Goal: Information Seeking & Learning: Find specific fact

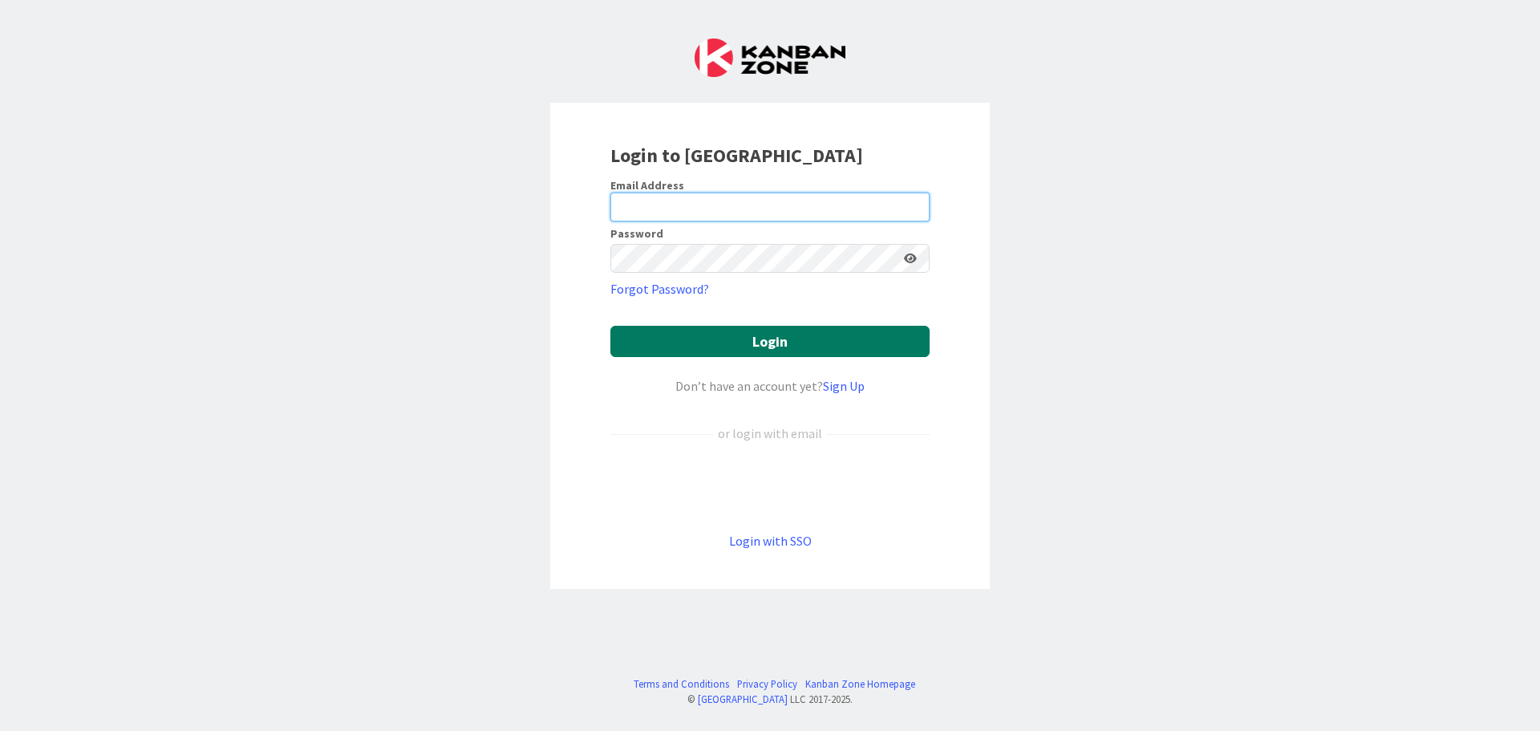
type input "[EMAIL_ADDRESS][DOMAIN_NAME]"
click at [759, 343] on button "Login" at bounding box center [769, 341] width 319 height 31
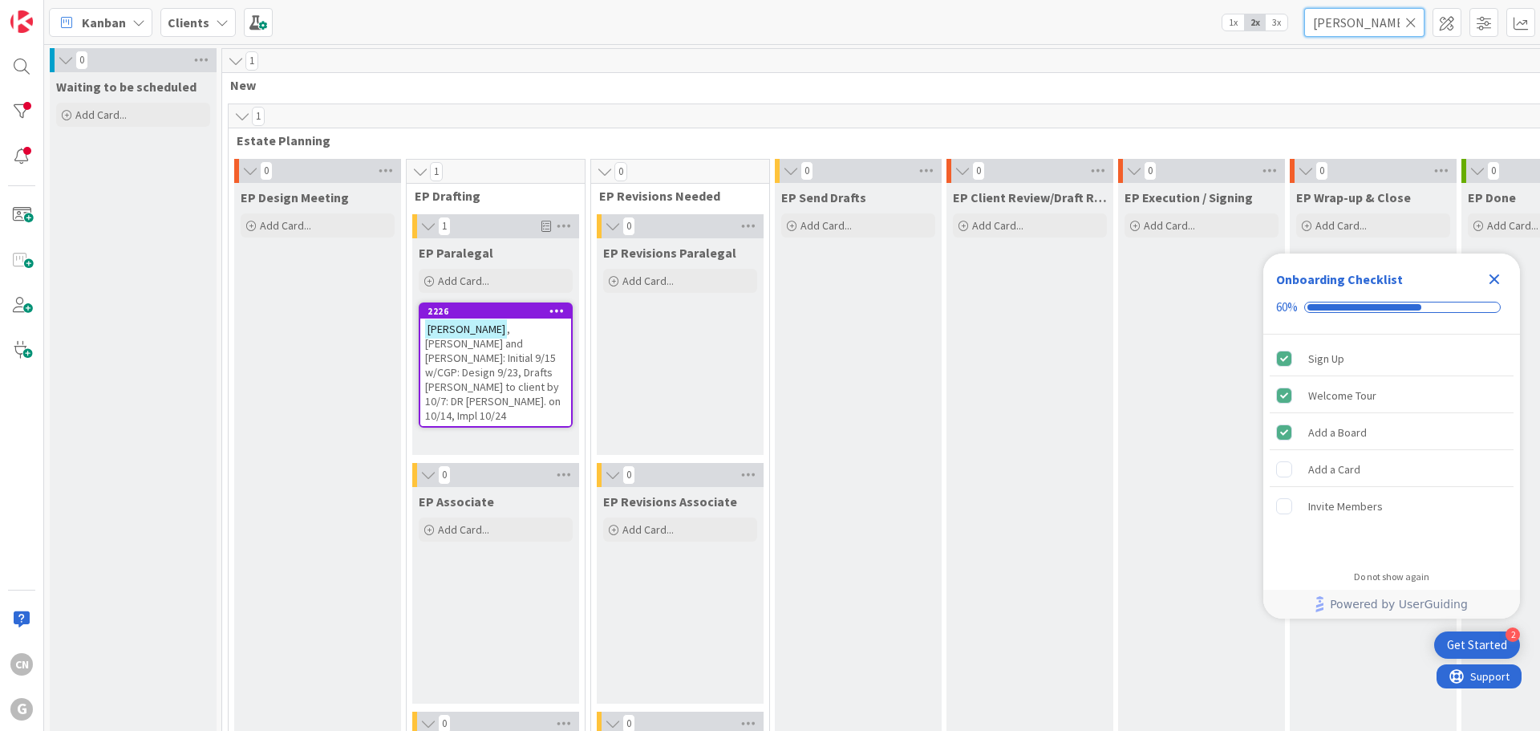
drag, startPoint x: 1376, startPoint y: 21, endPoint x: 1248, endPoint y: 35, distance: 129.1
click at [1248, 35] on div "Kanban Clients 1x 2x 3x [PERSON_NAME]" at bounding box center [792, 22] width 1496 height 44
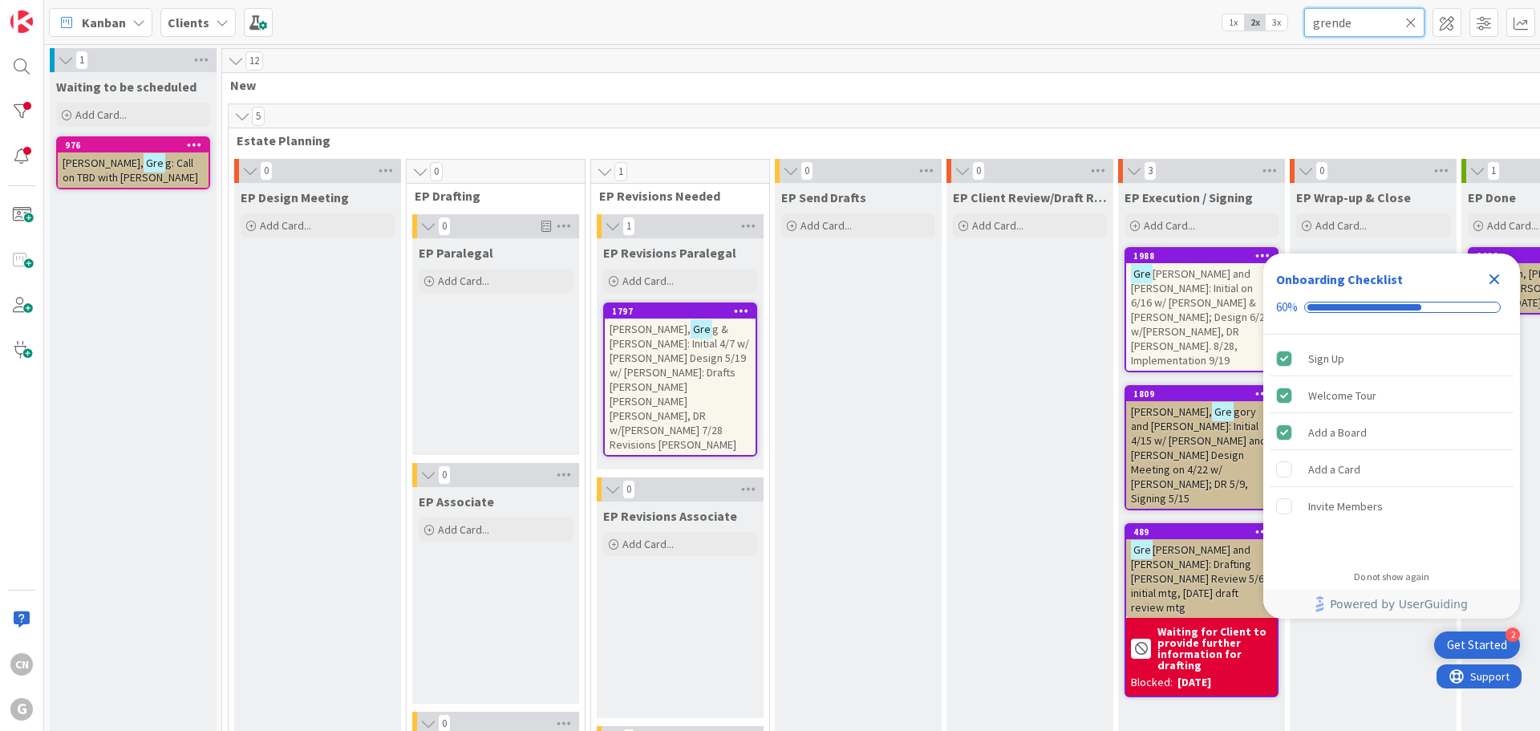
type input "grende"
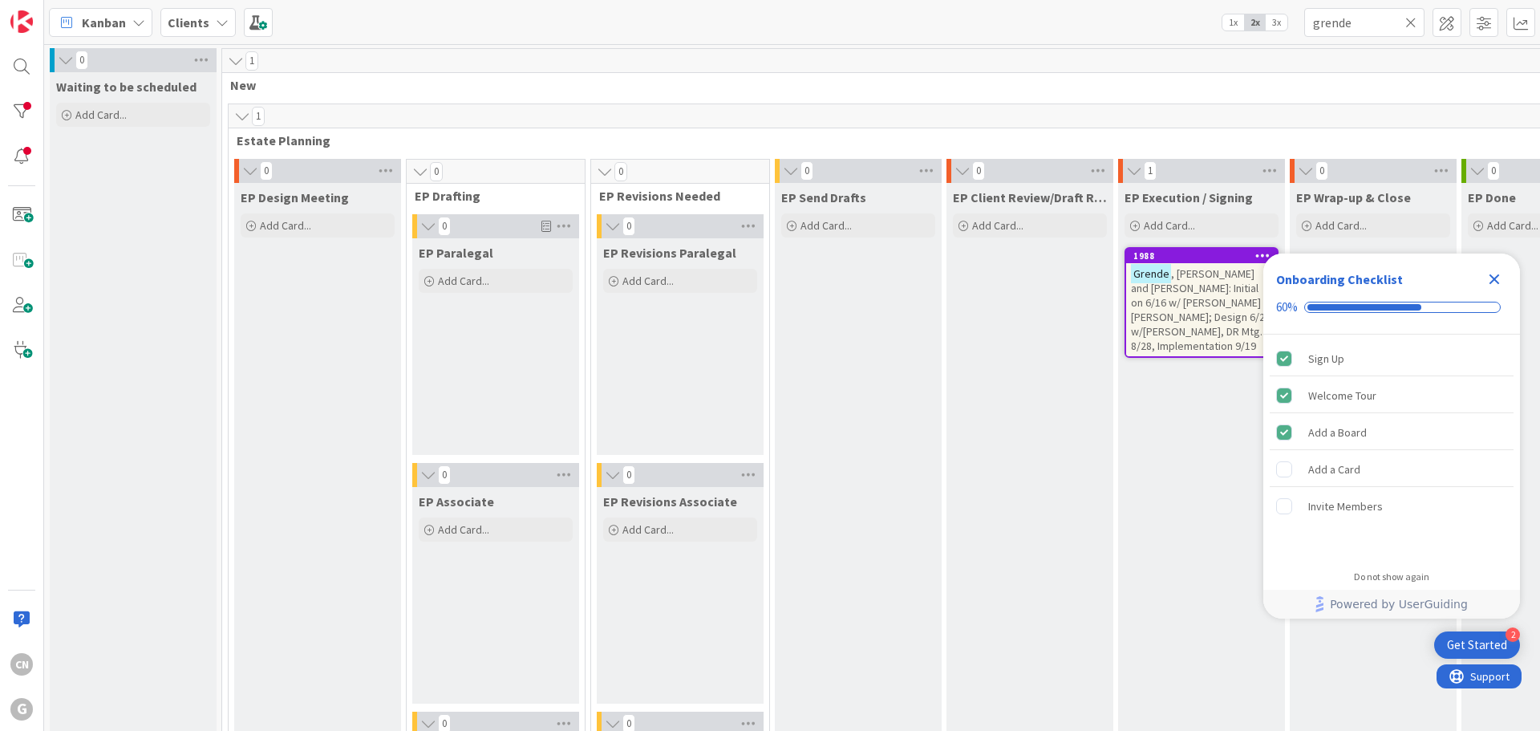
click at [1225, 299] on span ", [PERSON_NAME] and [PERSON_NAME]: Initial on 6/16 w/ [PERSON_NAME] & [PERSON_N…" at bounding box center [1201, 309] width 140 height 87
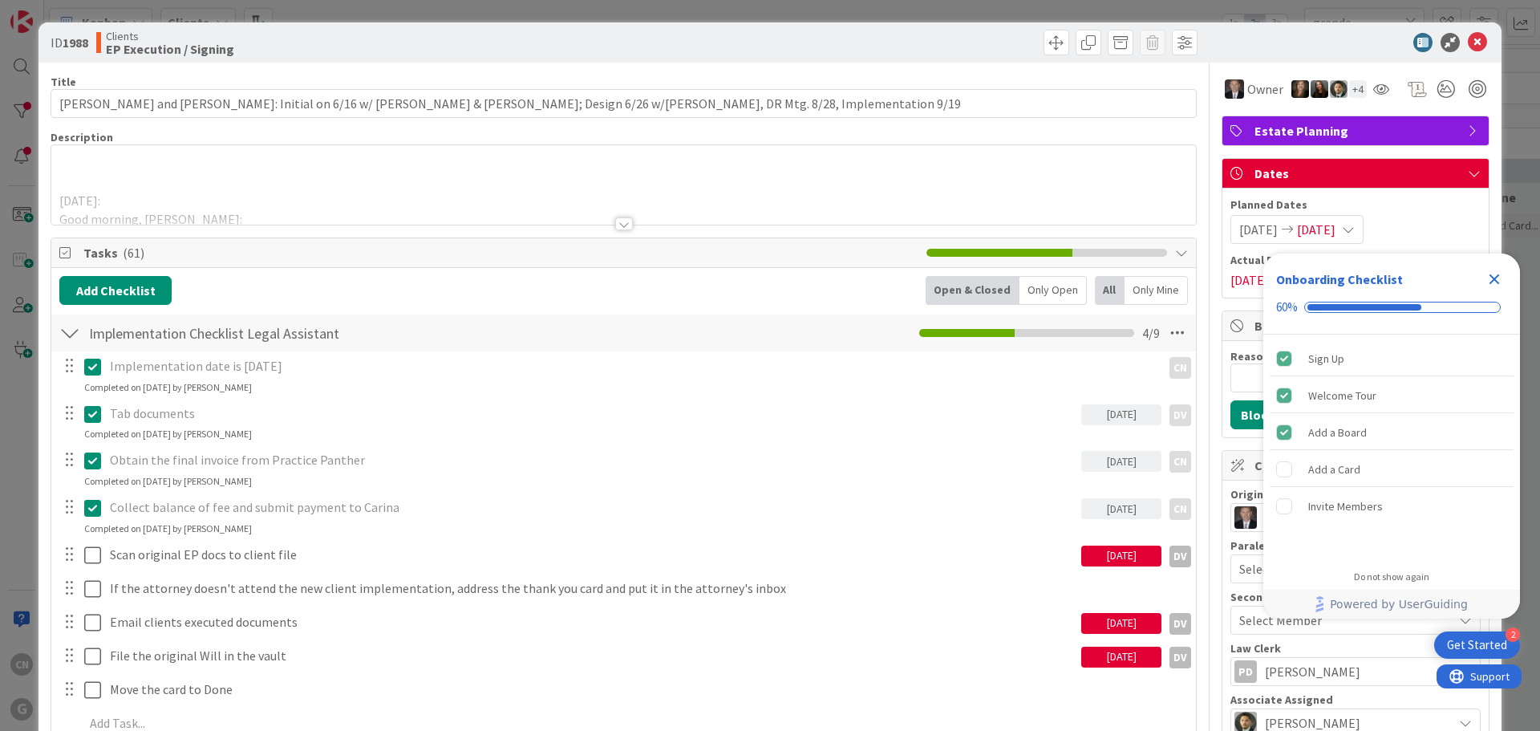
click at [1496, 278] on icon "Close Checklist" at bounding box center [1494, 279] width 10 height 10
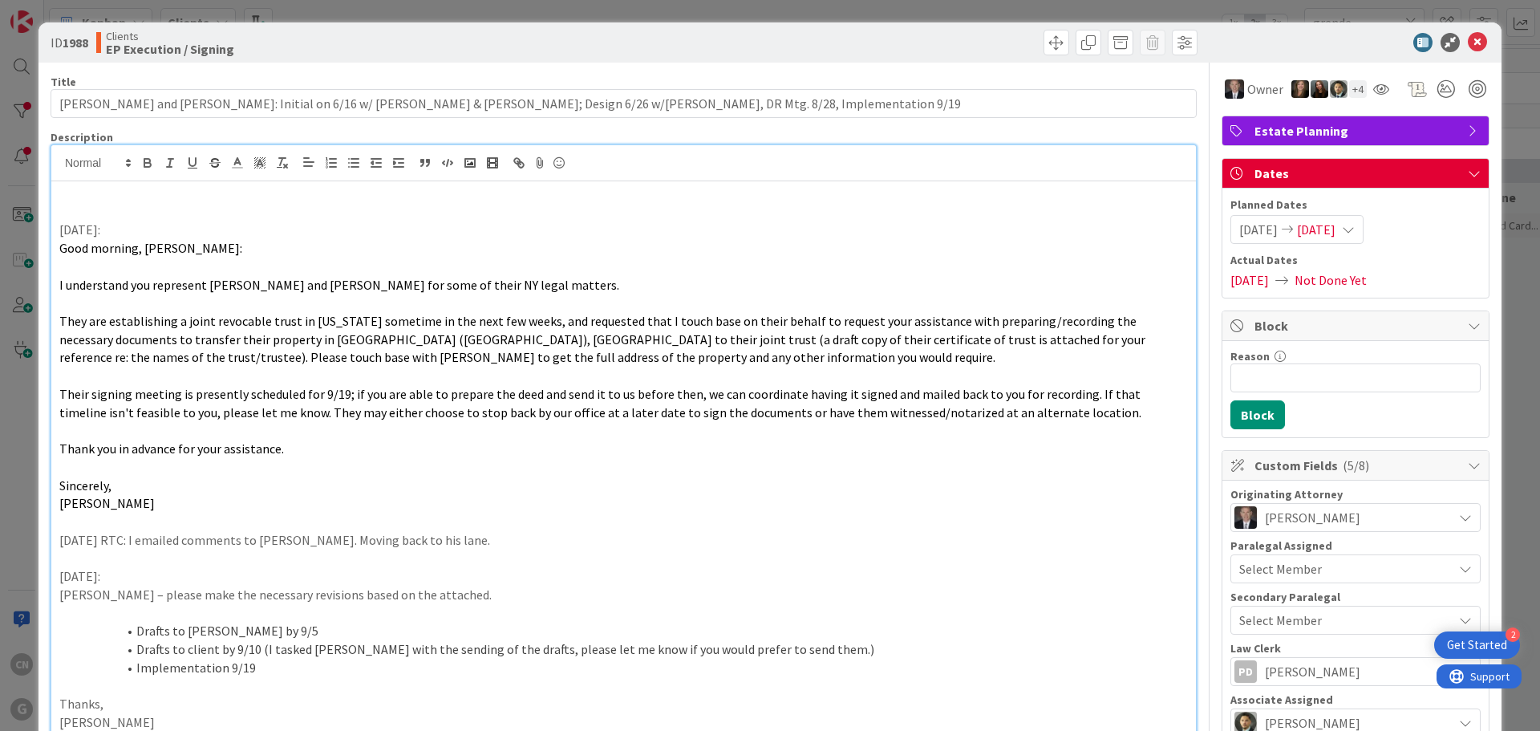
click at [85, 216] on p "9.2" at bounding box center [623, 212] width 1128 height 18
click at [332, 213] on p "[DATE] CNV Notes: NY deed & Form sent to Fidelity Title" at bounding box center [623, 212] width 1128 height 18
click at [468, 217] on p "[DATE] CNV Notes: NY deed & Form sent to Fidelity National Title" at bounding box center [623, 212] width 1128 height 18
drag, startPoint x: 156, startPoint y: 213, endPoint x: 18, endPoint y: 215, distance: 138.0
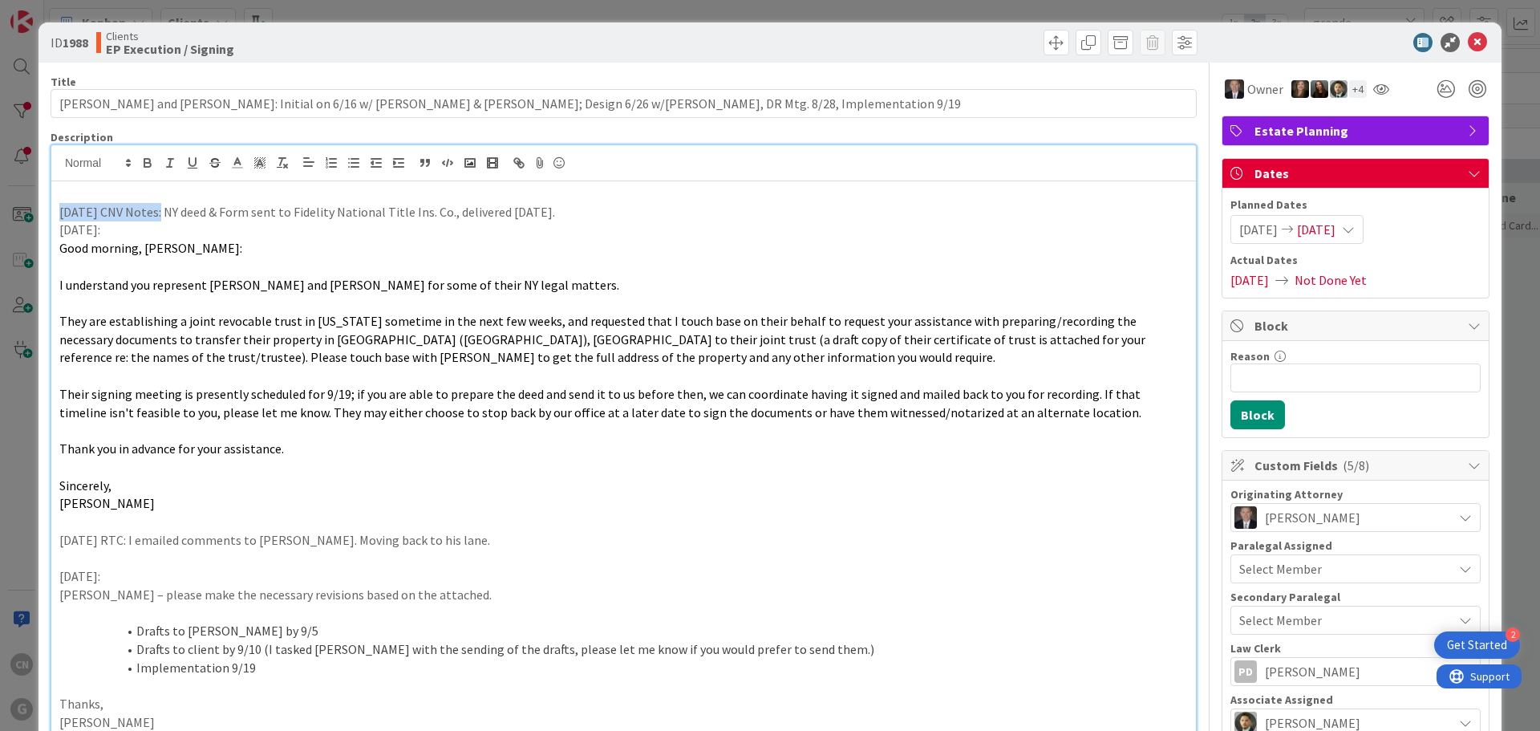
click at [18, 215] on div "ID 1988 Clients EP Execution / Signing Title 116 / 128 [PERSON_NAME] and [PERSO…" at bounding box center [770, 365] width 1540 height 731
click at [149, 161] on icon "button" at bounding box center [147, 163] width 14 height 14
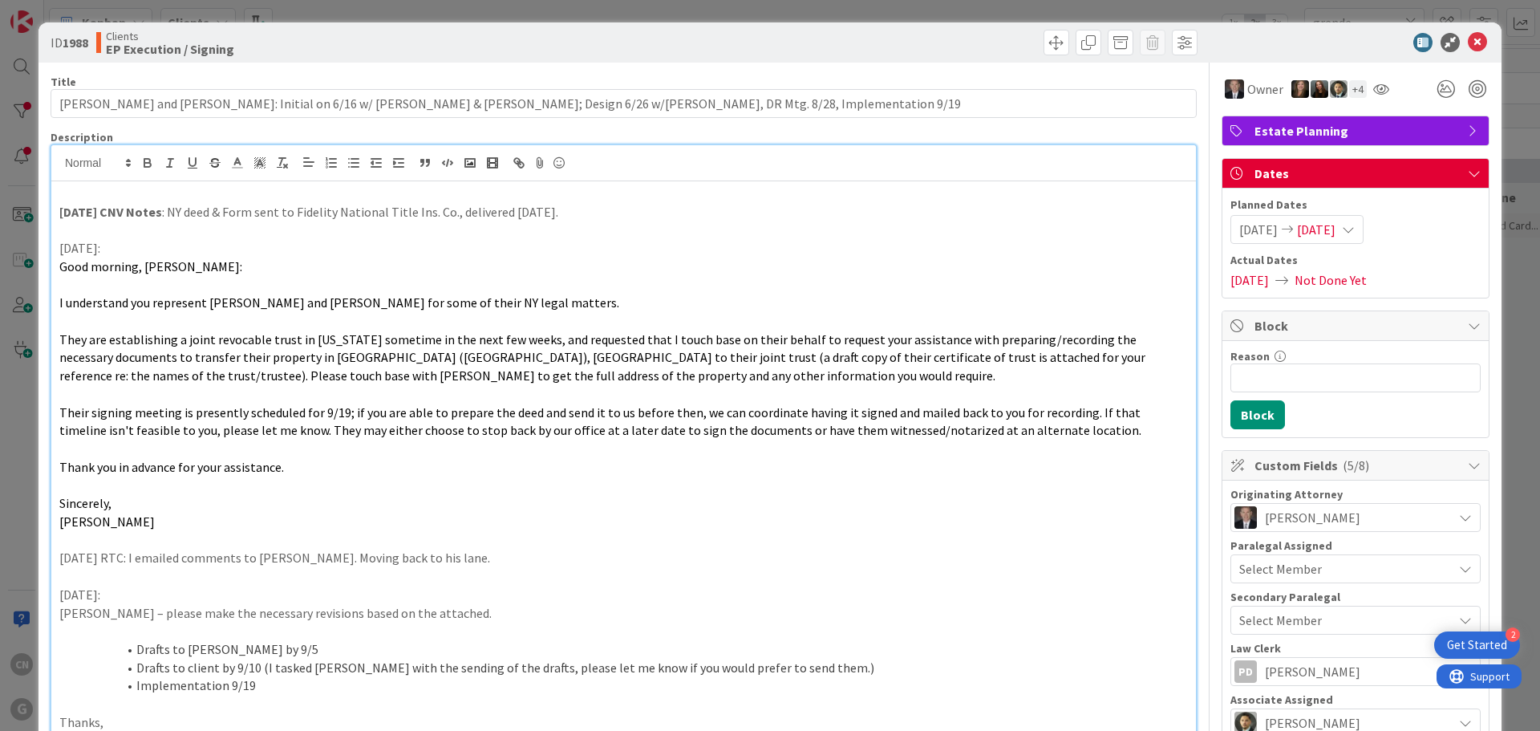
drag, startPoint x: 583, startPoint y: 214, endPoint x: 47, endPoint y: 213, distance: 535.8
copy p "[DATE] CNV Notes : NY deed & Form sent to Fidelity National Title Ins. Co., del…"
click at [1469, 53] on div "ID 1988 Clients EP Execution / Signing" at bounding box center [769, 42] width 1463 height 40
click at [1468, 47] on icon at bounding box center [1477, 42] width 19 height 19
